Goal: Transaction & Acquisition: Purchase product/service

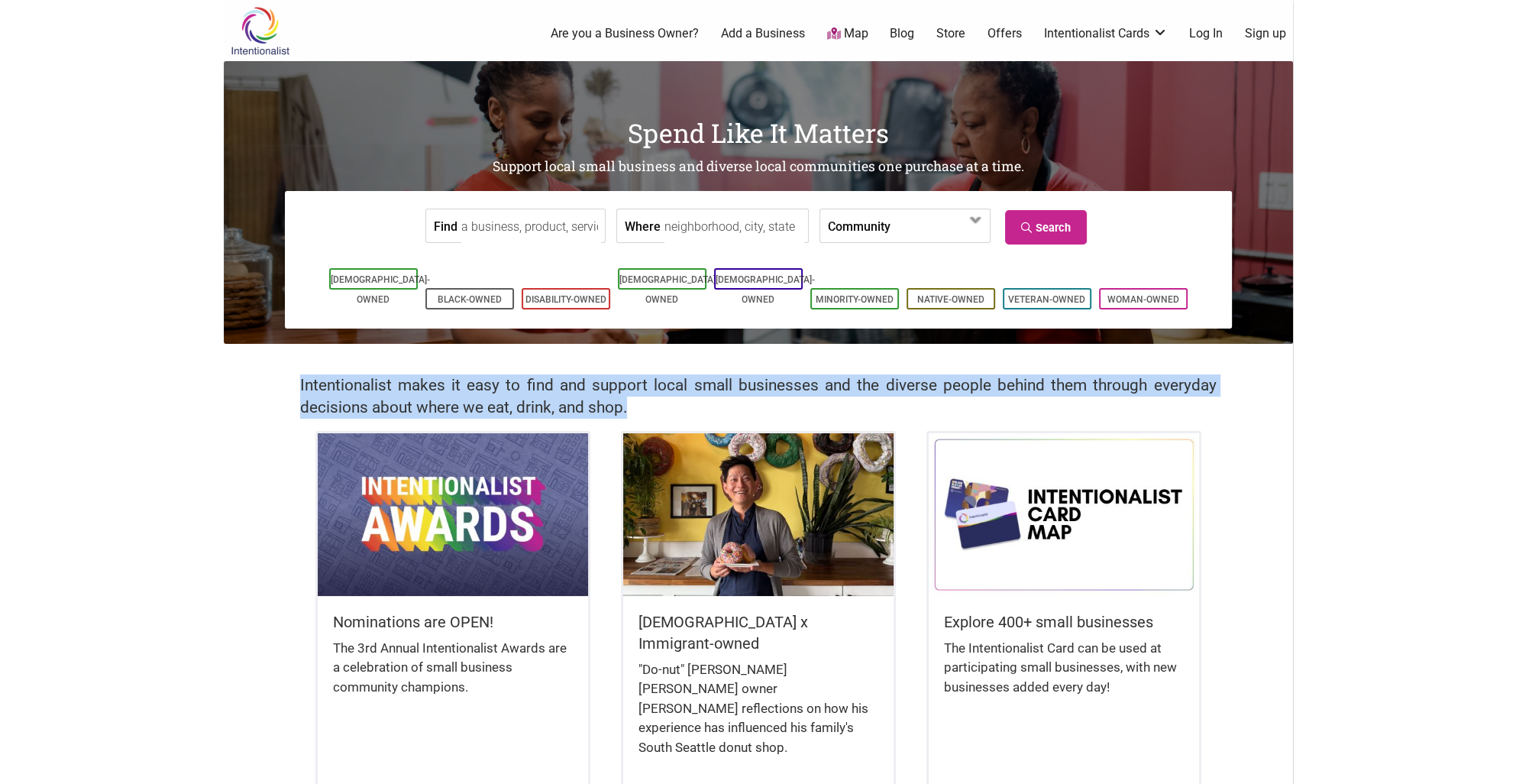
drag, startPoint x: 300, startPoint y: 392, endPoint x: 685, endPoint y: 410, distance: 385.4
click at [685, 410] on h2 "Intentionalist makes it easy to find and support local small businesses and the…" at bounding box center [759, 396] width 917 height 44
copy h2 "Intentionalist makes it easy to find and support local small businesses and the…"
click at [1103, 105] on link "Intentionalist Card" at bounding box center [1106, 101] width 99 height 17
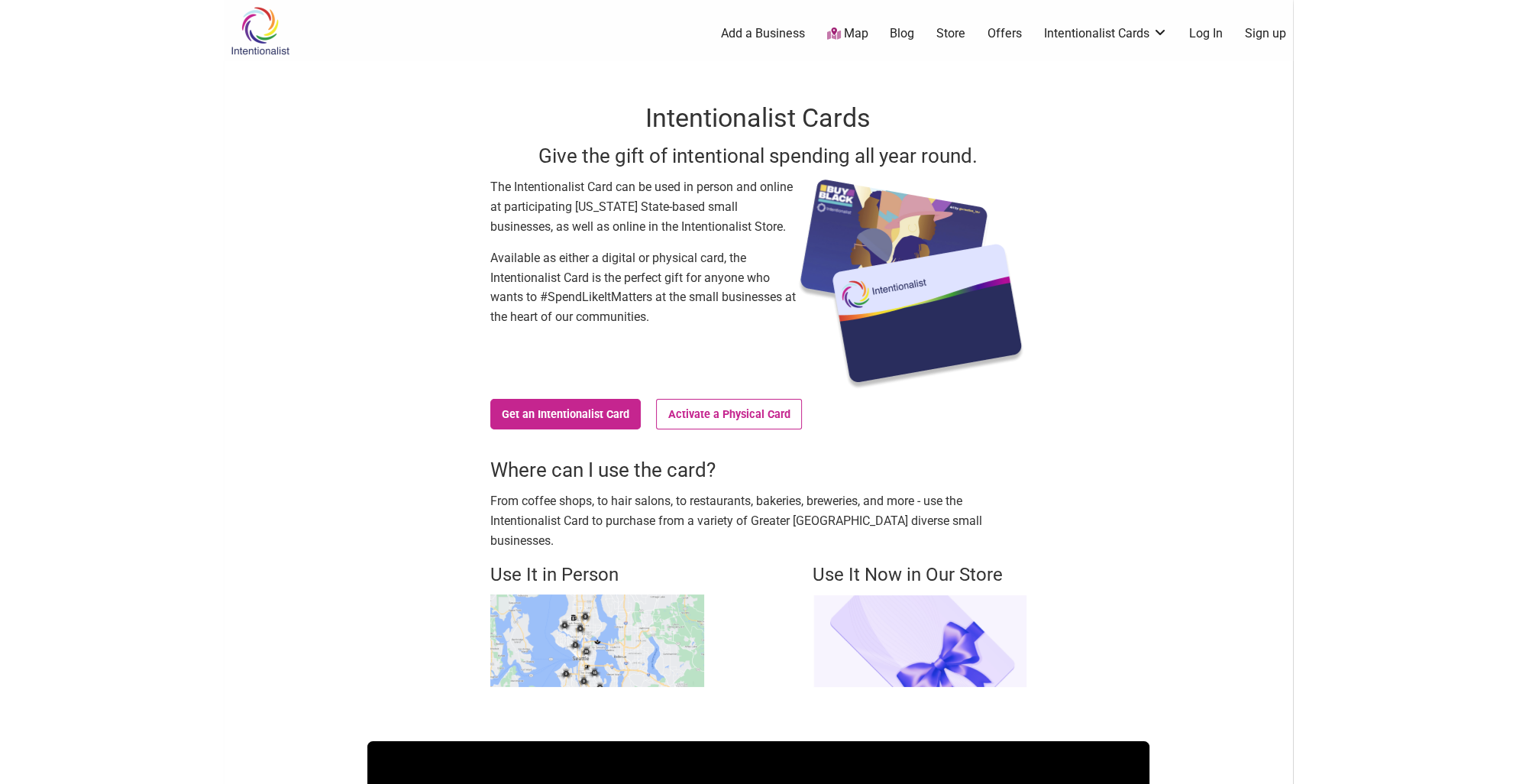
drag, startPoint x: 489, startPoint y: 190, endPoint x: 373, endPoint y: 263, distance: 137.1
click at [373, 263] on div "Intentionalist Cards Give the gift of intentional spending all year round. The …" at bounding box center [758, 392] width 782 height 664
click at [495, 253] on p "Available as either a digital or physical card, the Intentionalist Card is the …" at bounding box center [642, 287] width 305 height 78
click at [702, 328] on div "The Intentionalist Card can be used in person and online at participating [US_S…" at bounding box center [642, 284] width 305 height 214
click at [778, 316] on p "Available as either a digital or physical card, the Intentionalist Card is the …" at bounding box center [642, 287] width 305 height 78
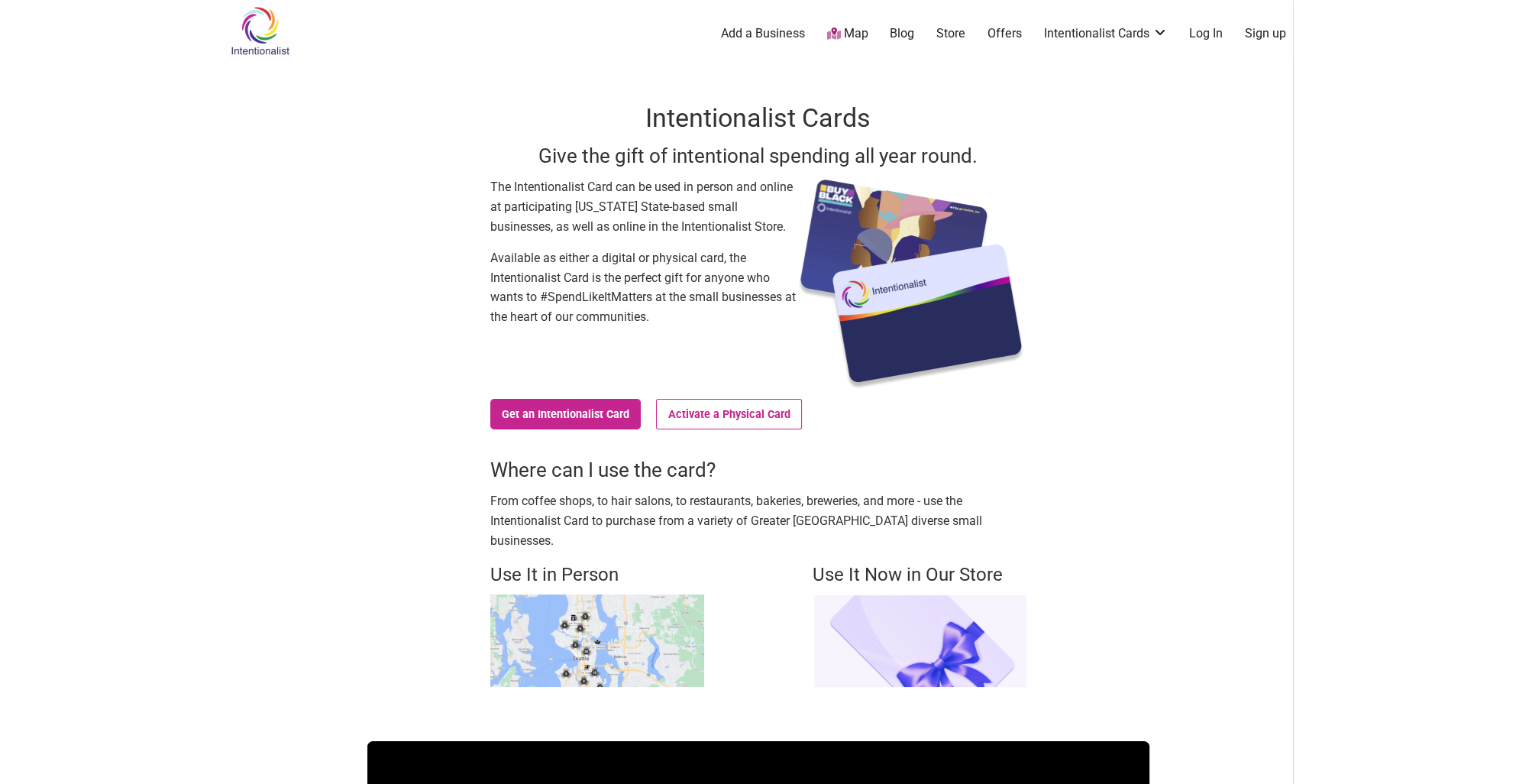
click at [669, 307] on p "Available as either a digital or physical card, the Intentionalist Card is the …" at bounding box center [642, 287] width 305 height 78
drag, startPoint x: 541, startPoint y: 297, endPoint x: 652, endPoint y: 296, distance: 111.0
click at [652, 296] on p "Available as either a digital or physical card, the Intentionalist Card is the …" at bounding box center [642, 287] width 305 height 78
copy p "#SpendLikeItMatters"
drag, startPoint x: 540, startPoint y: 177, endPoint x: 526, endPoint y: 182, distance: 14.9
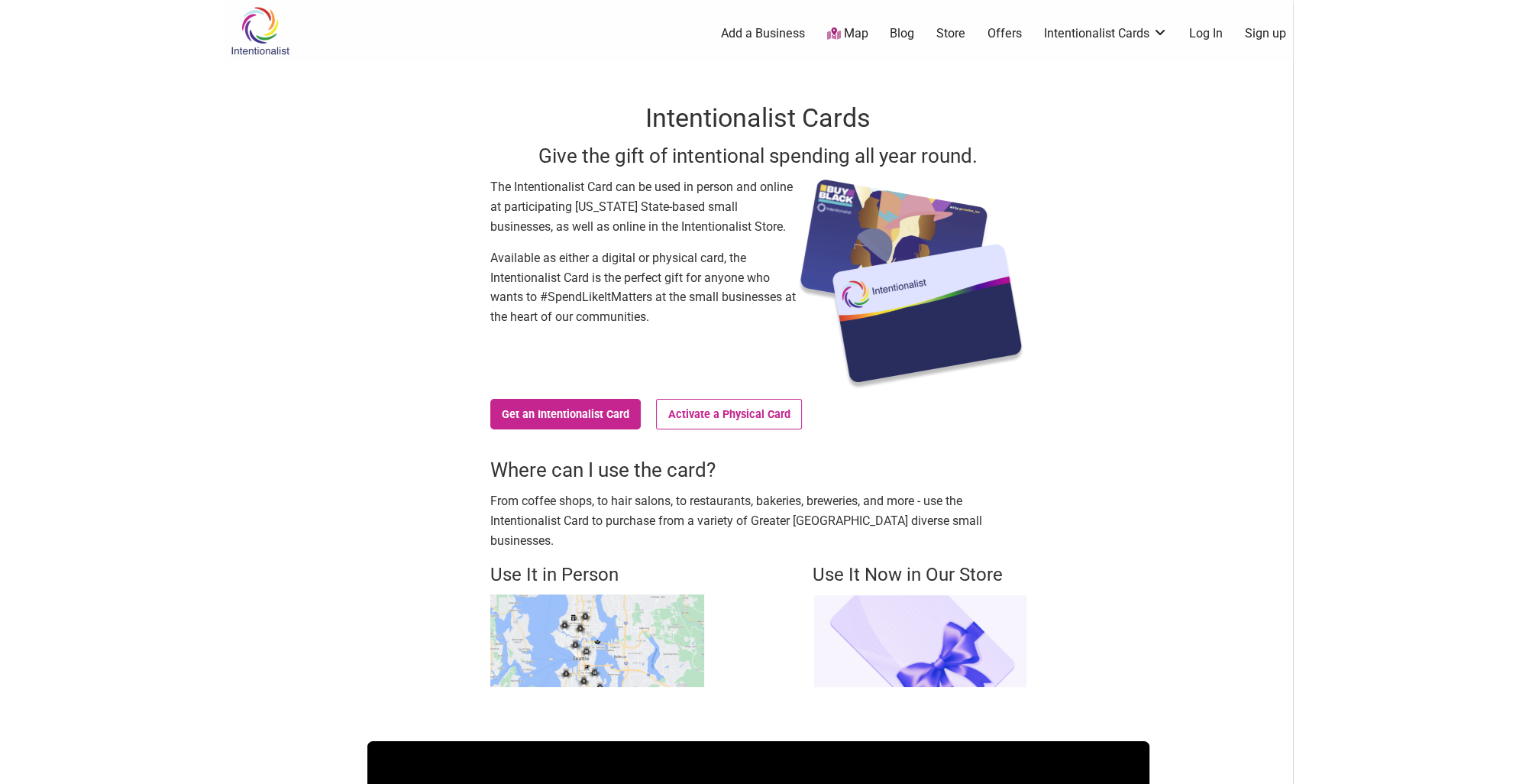
click at [537, 177] on p "The Intentionalist Card can be used in person and online at participating [US_S…" at bounding box center [642, 207] width 305 height 59
click at [486, 186] on div "Intentionalist Cards Give the gift of intentional spending all year round. The …" at bounding box center [758, 392] width 782 height 664
click at [535, 194] on p "The Intentionalist Card can be used in person and online at participating [US_S…" at bounding box center [642, 207] width 305 height 59
click at [715, 252] on p "Available as either a digital or physical card, the Intentionalist Card is the …" at bounding box center [642, 287] width 305 height 78
click at [664, 326] on div "The Intentionalist Card can be used in person and online at participating [US_S…" at bounding box center [642, 284] width 305 height 214
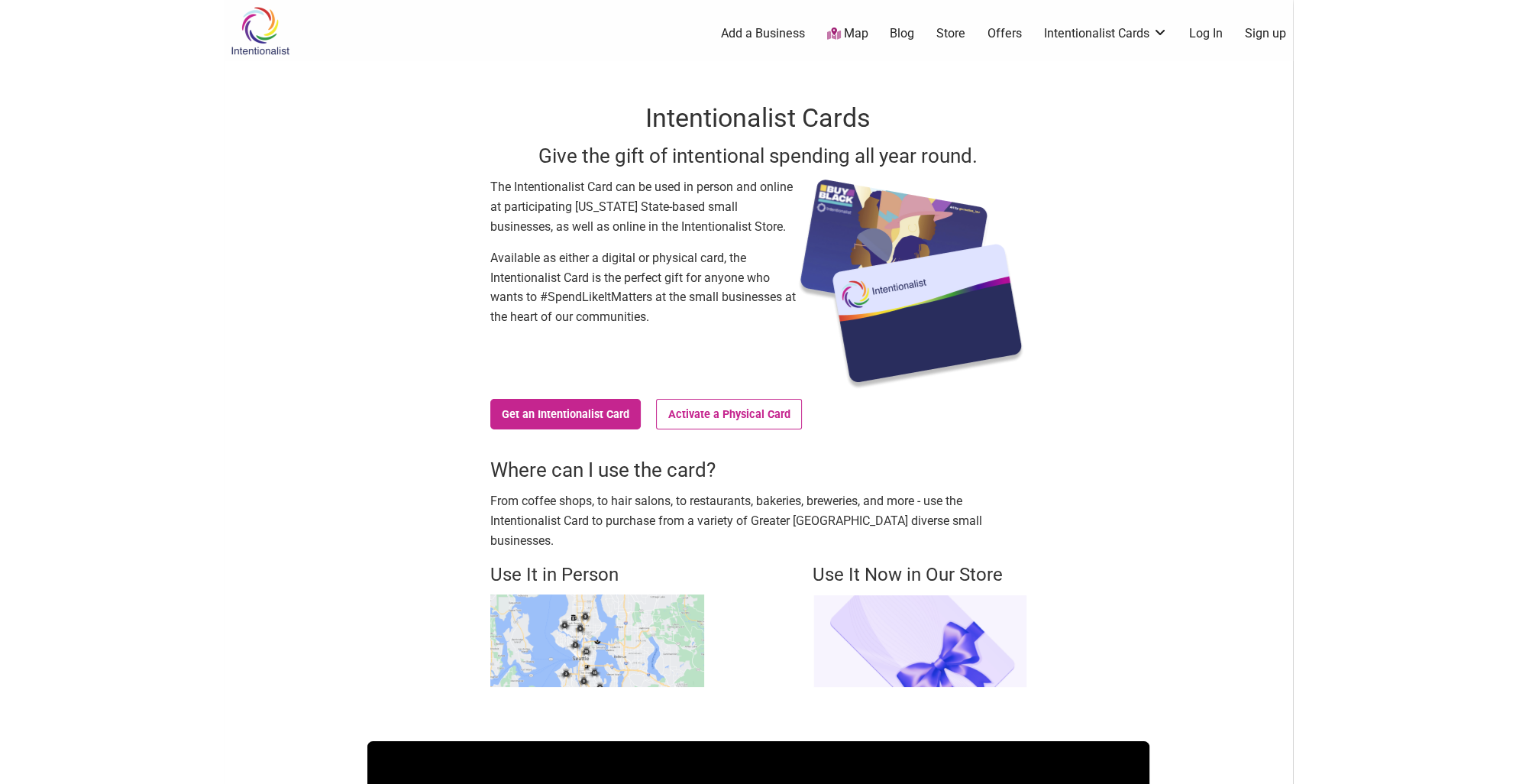
click at [677, 295] on p "Available as either a digital or physical card, the Intentionalist Card is the …" at bounding box center [642, 287] width 305 height 78
